Goal: Download file/media

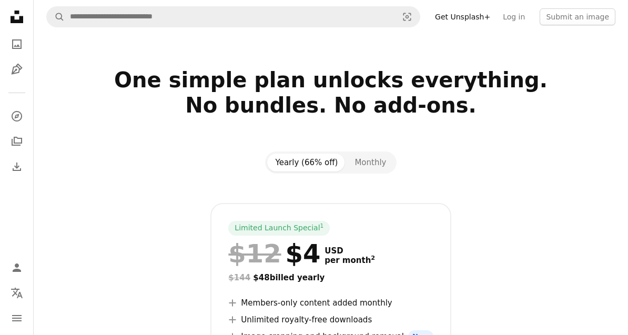
click at [526, 22] on link "Log in" at bounding box center [514, 16] width 35 height 17
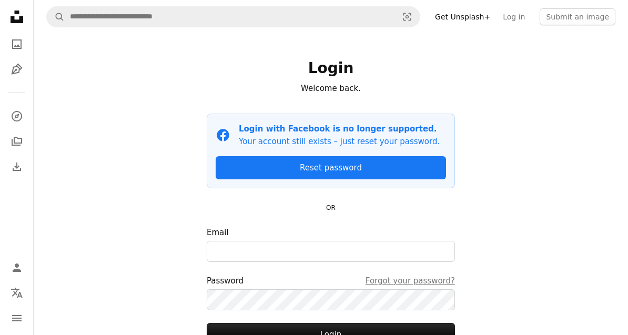
click at [23, 48] on icon "A photo" at bounding box center [17, 44] width 13 height 13
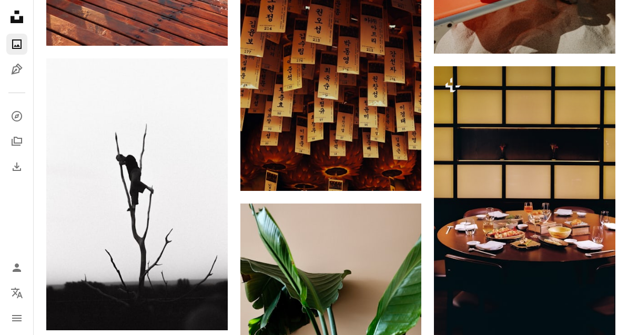
scroll to position [3211, 0]
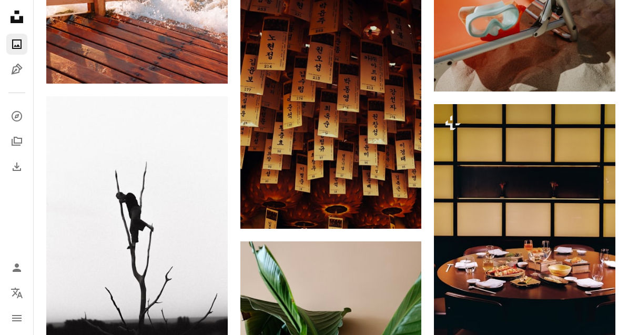
click at [405, 214] on link "Arrow pointing down" at bounding box center [400, 210] width 21 height 17
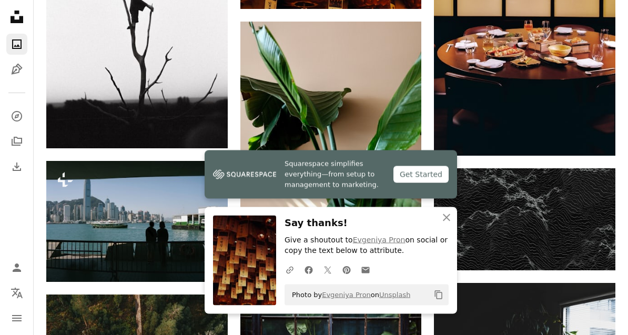
scroll to position [3432, 0]
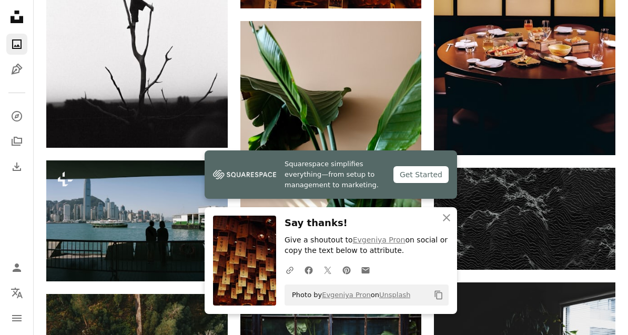
click at [447, 222] on icon "button" at bounding box center [446, 217] width 7 height 7
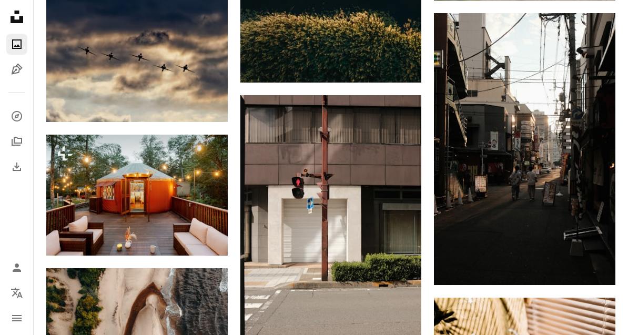
scroll to position [7308, 0]
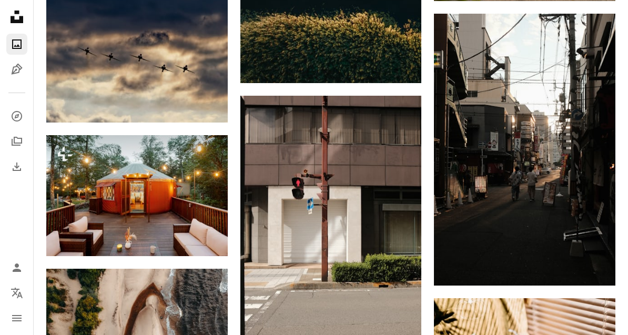
click at [599, 268] on link "Arrow pointing down" at bounding box center [594, 266] width 21 height 17
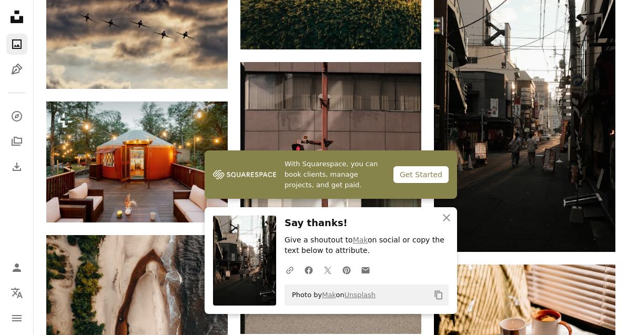
click at [420, 183] on div "Get Started" at bounding box center [421, 174] width 55 height 17
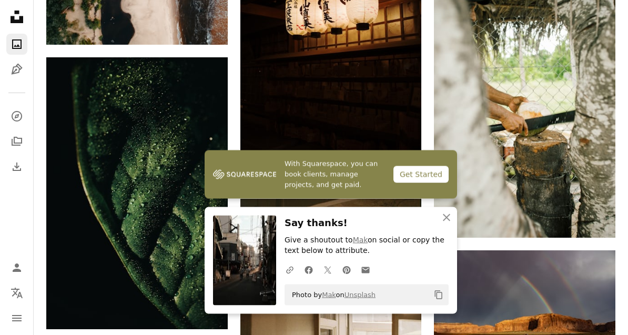
scroll to position [7774, 0]
click at [376, 299] on link "Unsplash" at bounding box center [360, 295] width 31 height 8
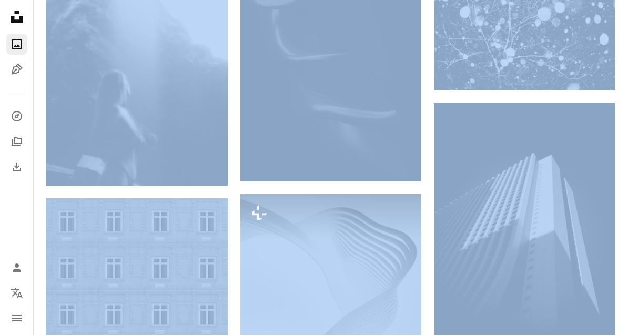
scroll to position [35310, 0]
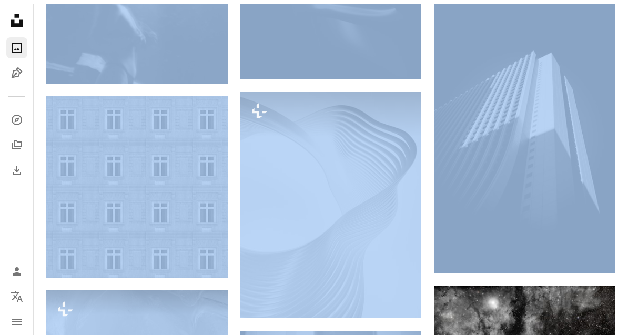
scroll to position [35413, 0]
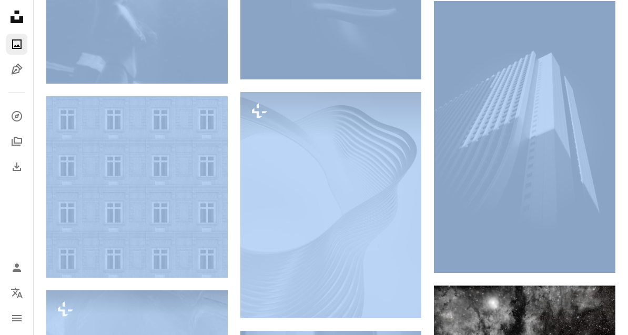
click at [506, 145] on img at bounding box center [525, 137] width 182 height 272
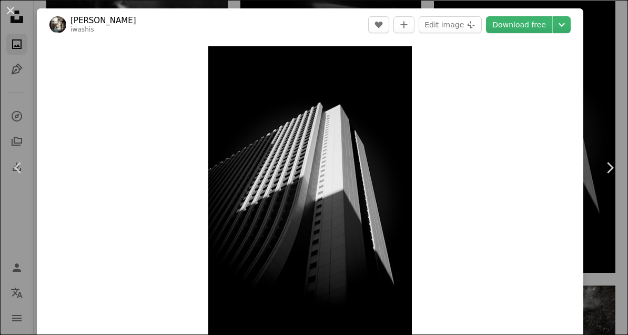
click at [608, 176] on icon "Chevron right" at bounding box center [609, 167] width 17 height 17
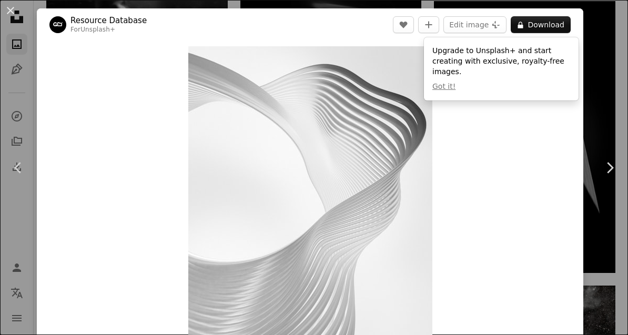
click at [15, 16] on button "An X shape" at bounding box center [10, 10] width 13 height 13
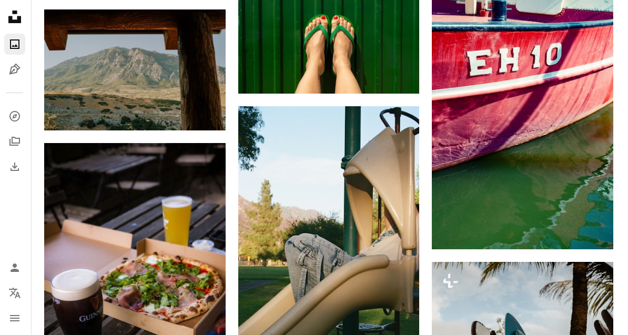
scroll to position [29679, 0]
